Goal: Use online tool/utility: Utilize a website feature to perform a specific function

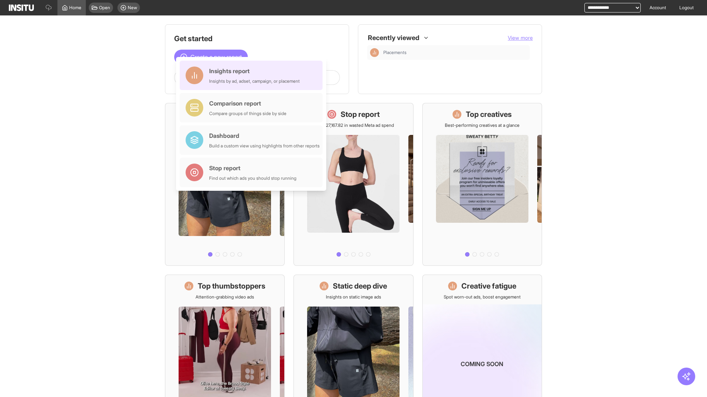
click at [253, 75] on div "Insights report Insights by ad, adset, campaign, or placement" at bounding box center [254, 76] width 91 height 18
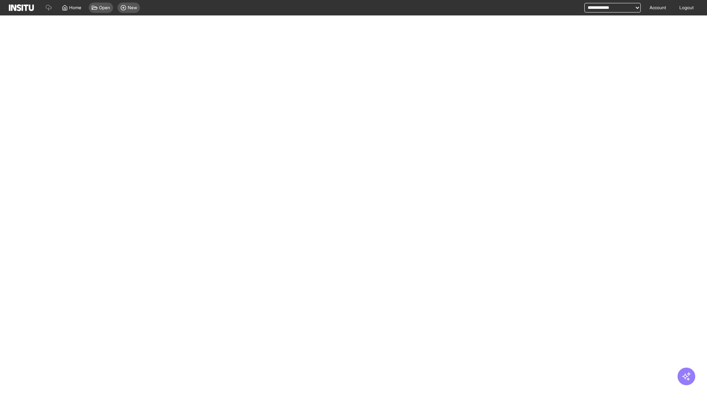
select select "**"
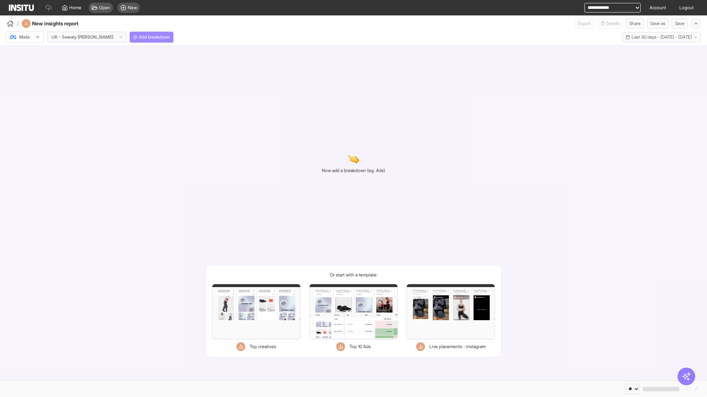
click at [139, 37] on span "Add breakdown" at bounding box center [154, 37] width 31 height 6
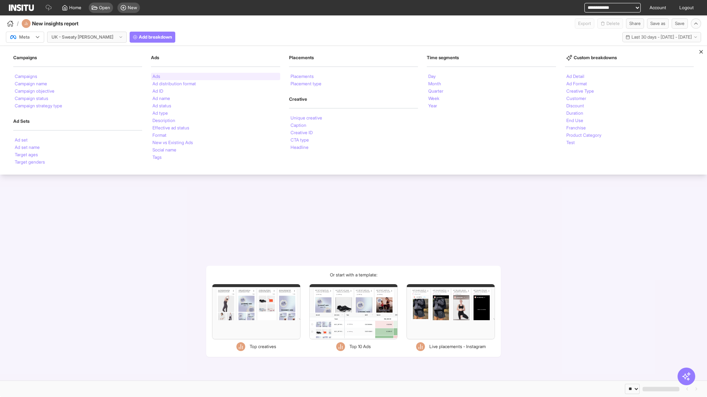
click at [156, 77] on li "Ads" at bounding box center [156, 76] width 8 height 4
